Goal: Find contact information: Find contact information

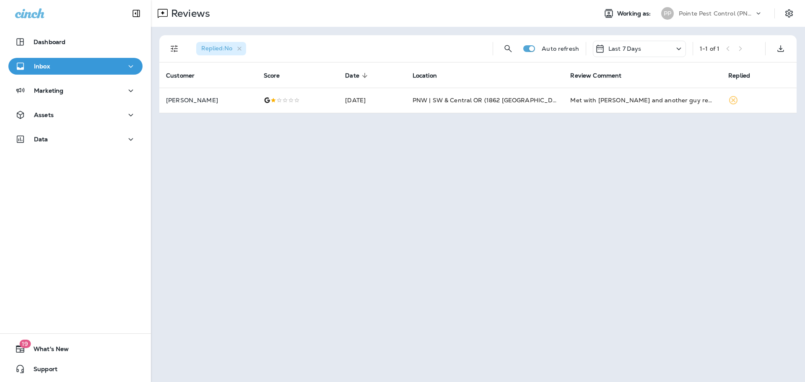
click at [724, 15] on p "Pointe Pest Control (PNW)" at bounding box center [716, 13] width 75 height 7
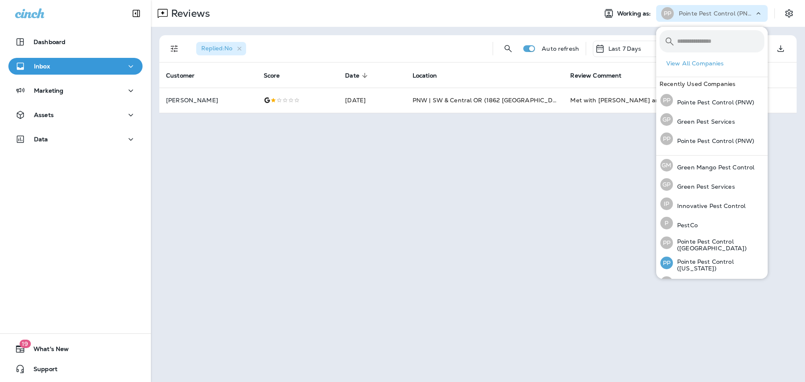
scroll to position [34, 0]
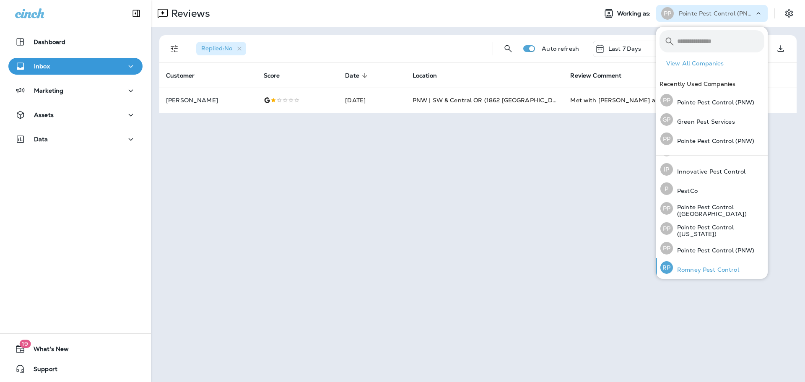
click at [716, 272] on div "[PERSON_NAME] Pest Control" at bounding box center [700, 267] width 86 height 19
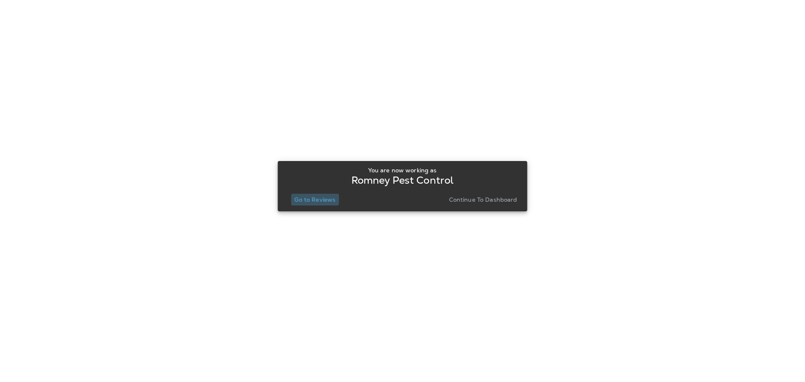
click at [313, 198] on p "Go to Reviews" at bounding box center [314, 199] width 41 height 7
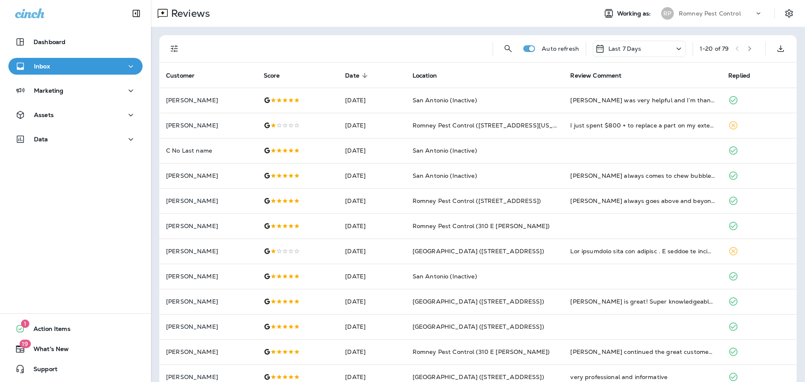
click at [178, 50] on icon "Filters" at bounding box center [174, 49] width 10 height 10
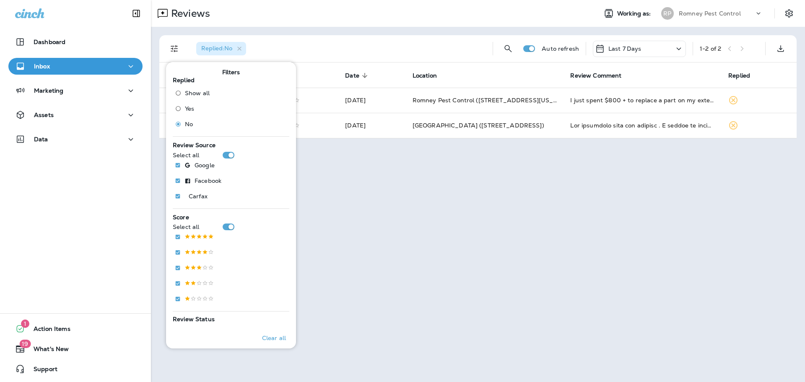
click at [385, 26] on div "Reviews Working as: [PERSON_NAME] Pest Control" at bounding box center [478, 13] width 654 height 27
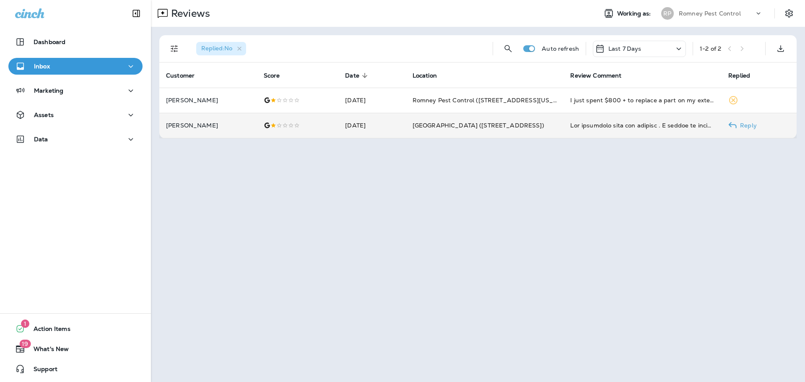
click at [460, 119] on td "[GEOGRAPHIC_DATA] ([STREET_ADDRESS])" at bounding box center [485, 125] width 158 height 25
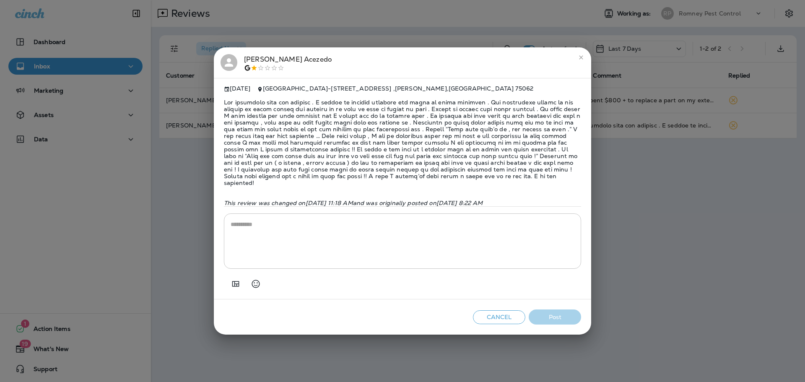
click at [424, 28] on div "[PERSON_NAME] [DATE] [GEOGRAPHIC_DATA] - [STREET_ADDRESS] This review was chang…" at bounding box center [402, 191] width 805 height 382
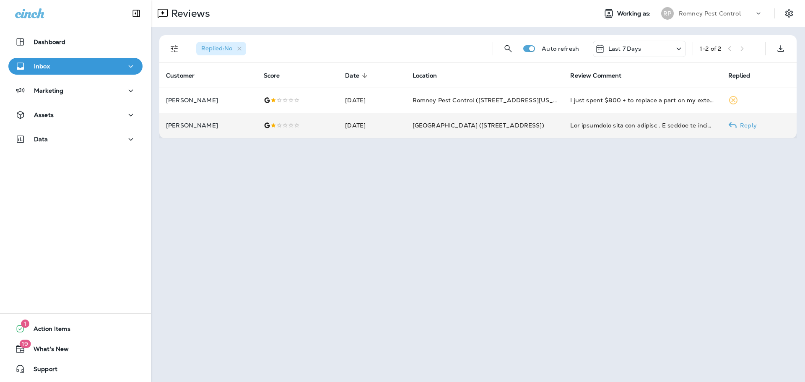
click at [342, 123] on td "[DATE]" at bounding box center [371, 125] width 67 height 25
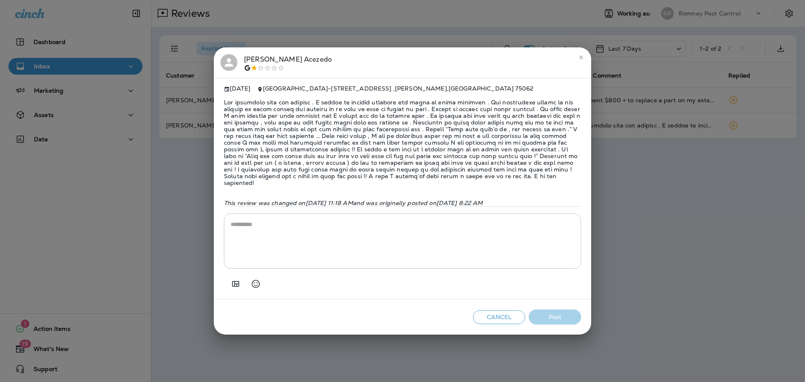
click at [242, 60] on div "[PERSON_NAME]" at bounding box center [403, 63] width 364 height 18
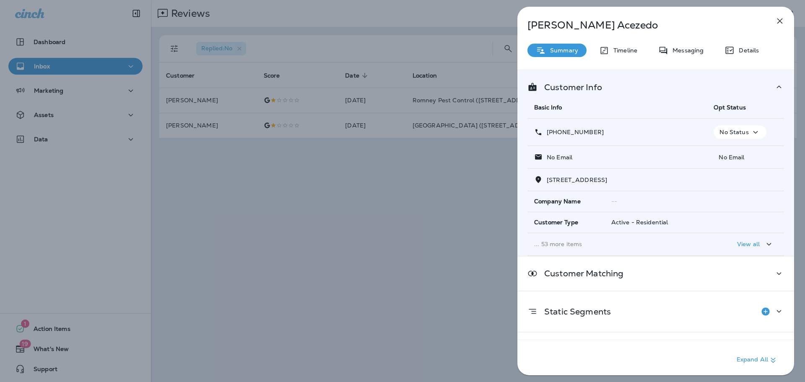
click at [372, 250] on div "[PERSON_NAME] Summary Timeline Messaging Details Customer Info Basic Info Opt S…" at bounding box center [402, 191] width 805 height 382
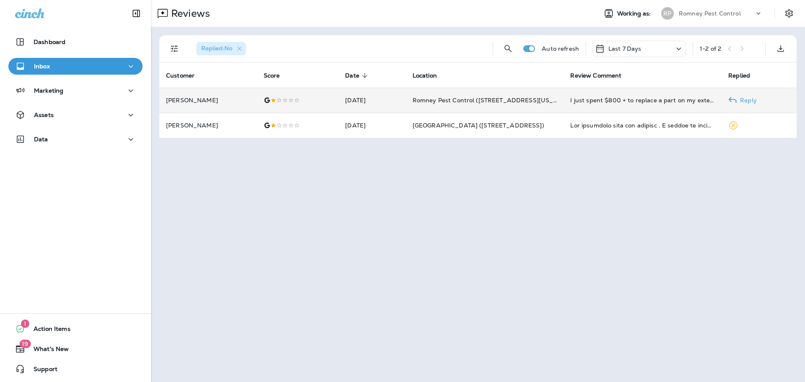
click at [473, 94] on td "Romney Pest Control ([STREET_ADDRESS][US_STATE])" at bounding box center [485, 100] width 158 height 25
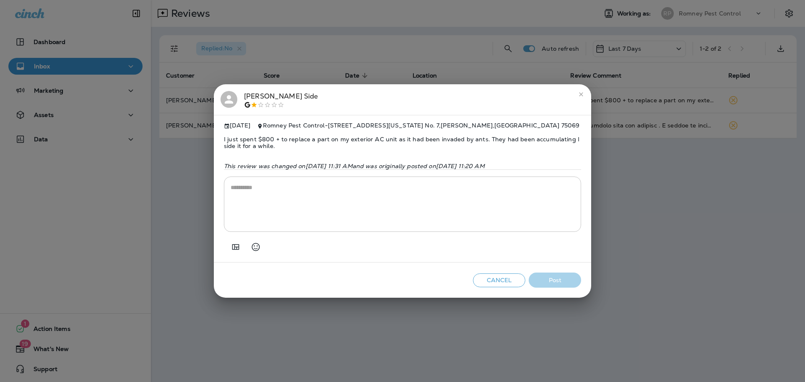
click at [410, 49] on div "[PERSON_NAME] Side [DATE] Romney Pest Control - [STREET_ADDRESS][US_STATE][PERS…" at bounding box center [402, 191] width 805 height 382
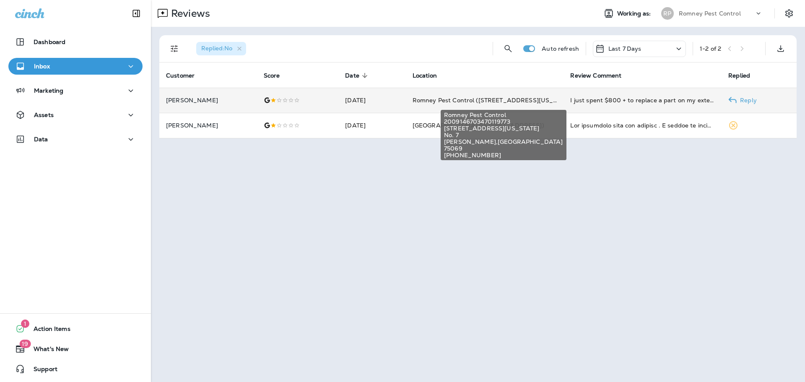
click at [443, 101] on span "Romney Pest Control ([STREET_ADDRESS][US_STATE])" at bounding box center [495, 100] width 164 height 8
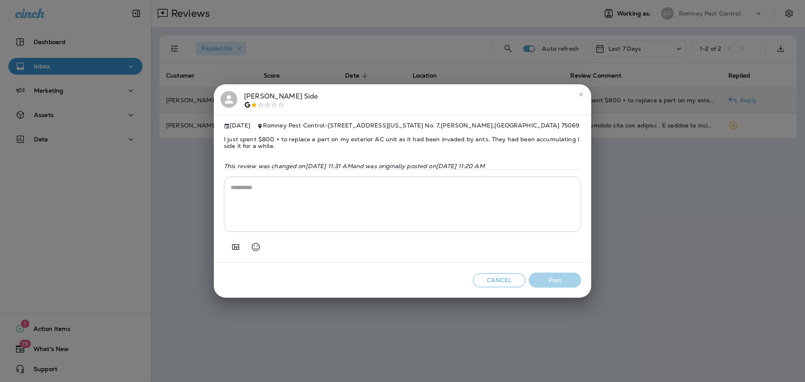
click at [254, 97] on div "[PERSON_NAME]" at bounding box center [281, 100] width 74 height 18
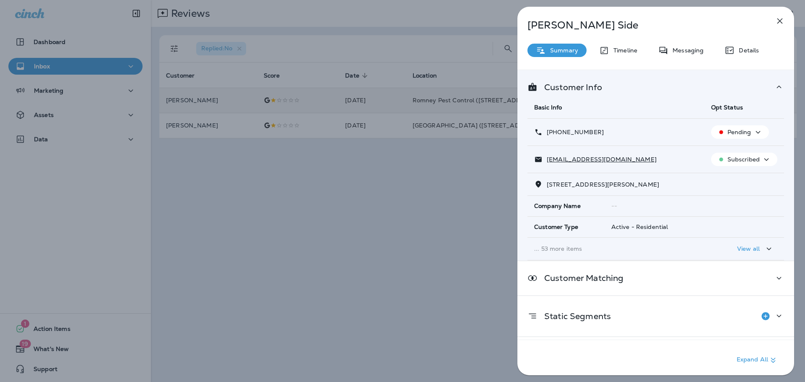
click at [343, 227] on div "[PERSON_NAME] Side Summary Timeline Messaging Details Customer Info Basic Info …" at bounding box center [402, 191] width 805 height 382
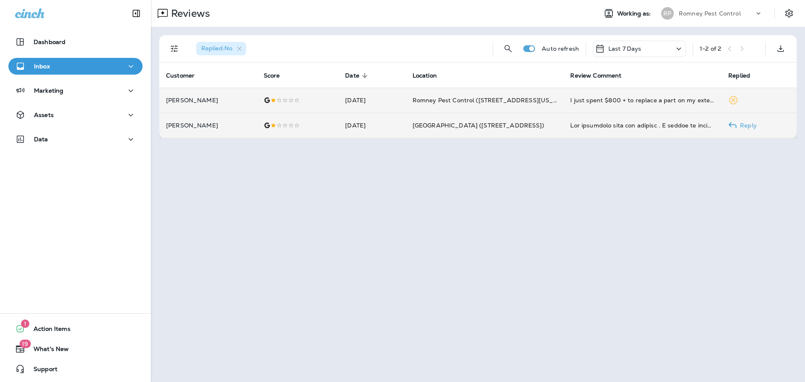
click at [338, 128] on td "[DATE]" at bounding box center [371, 125] width 67 height 25
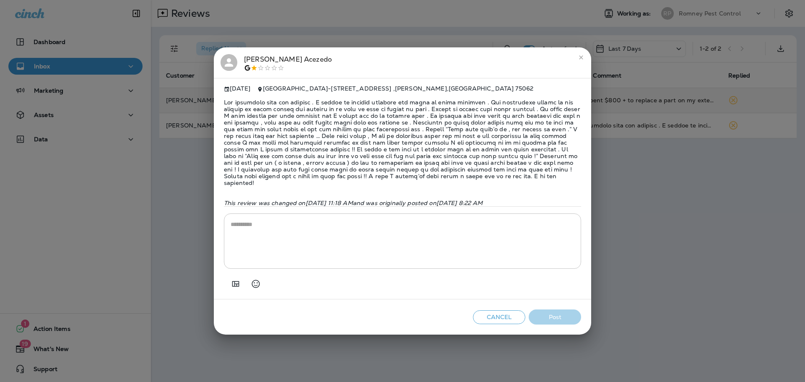
click at [241, 70] on div "[PERSON_NAME]" at bounding box center [403, 63] width 364 height 18
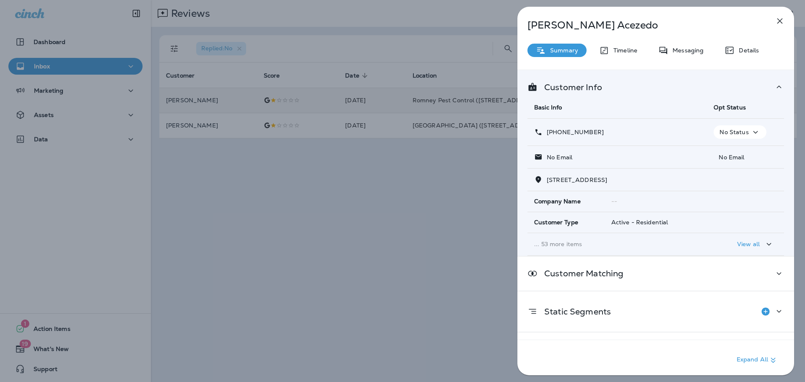
drag, startPoint x: 606, startPoint y: 131, endPoint x: 554, endPoint y: 135, distance: 52.1
click at [554, 135] on div "[PHONE_NUMBER]" at bounding box center [617, 132] width 166 height 9
copy p "[PHONE_NUMBER]"
click at [419, 205] on div "[PERSON_NAME] Summary Timeline Messaging Details Customer Info Basic Info Opt S…" at bounding box center [402, 191] width 805 height 382
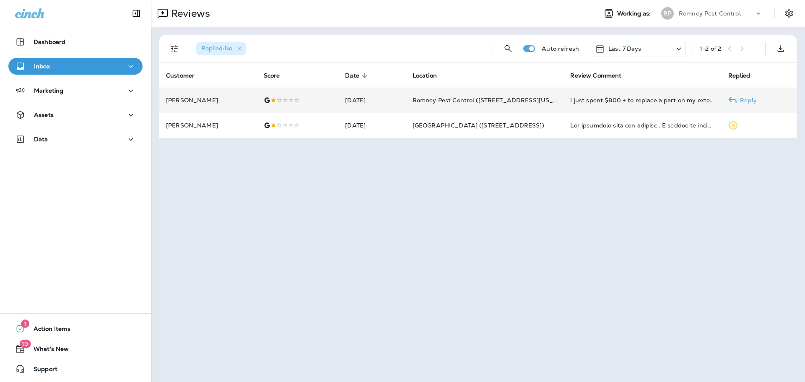
click at [524, 109] on td "Romney Pest Control ([STREET_ADDRESS][US_STATE])" at bounding box center [485, 100] width 158 height 25
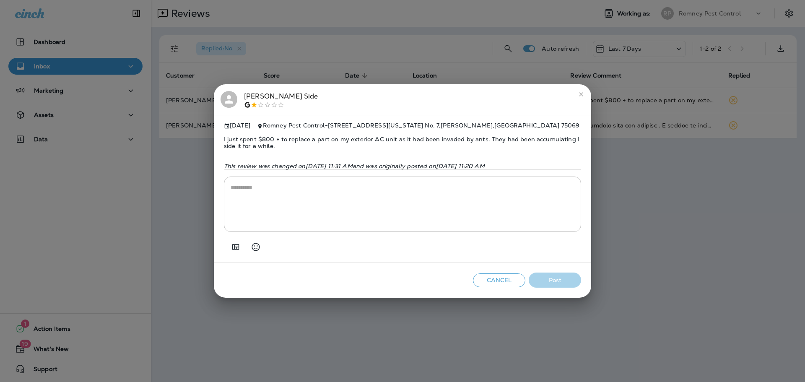
click at [261, 86] on h2 "[PERSON_NAME]" at bounding box center [402, 99] width 377 height 31
click at [266, 96] on div "[PERSON_NAME]" at bounding box center [281, 100] width 74 height 18
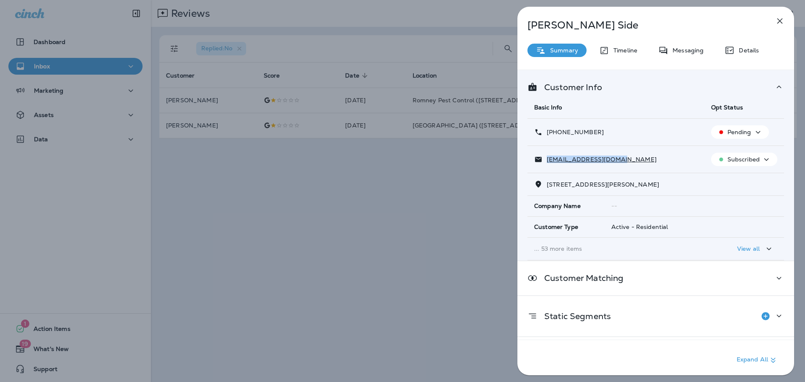
drag, startPoint x: 617, startPoint y: 159, endPoint x: 545, endPoint y: 161, distance: 71.7
click at [545, 161] on div "[EMAIL_ADDRESS][DOMAIN_NAME]" at bounding box center [616, 159] width 164 height 9
copy p "[EMAIL_ADDRESS][DOMAIN_NAME]"
drag, startPoint x: 599, startPoint y: 130, endPoint x: 554, endPoint y: 133, distance: 45.3
click at [554, 133] on div "[PHONE_NUMBER]" at bounding box center [616, 132] width 164 height 9
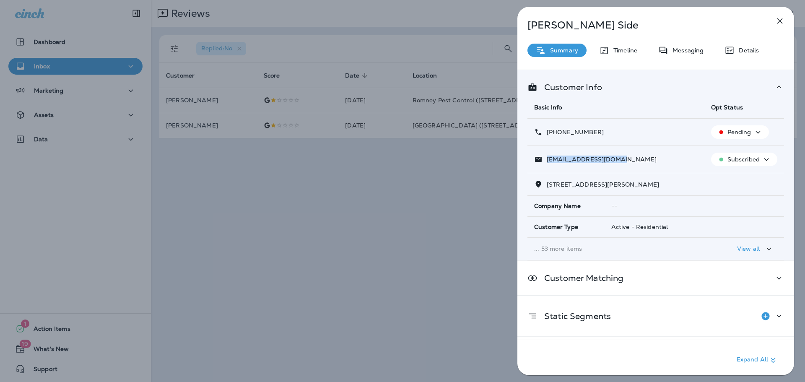
copy p "[PHONE_NUMBER]"
click at [393, 220] on div "[PERSON_NAME] Side Summary Timeline Messaging Details Customer Info Basic Info …" at bounding box center [402, 191] width 805 height 382
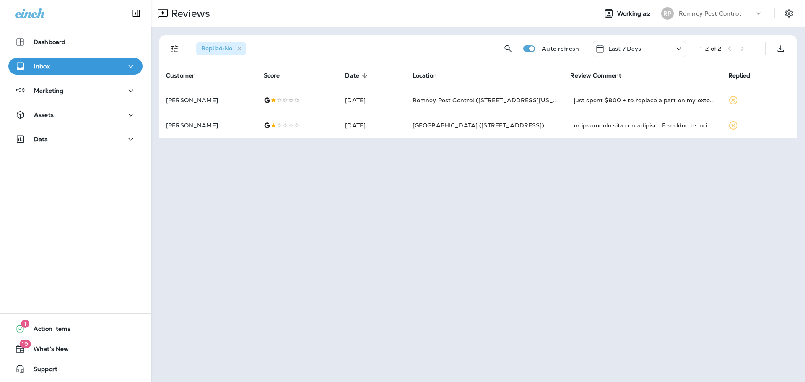
click at [427, 169] on div "Reviews Working as: [PERSON_NAME] Pest Control Replied : No Auto refresh Last 7…" at bounding box center [478, 191] width 654 height 382
